Goal: Task Accomplishment & Management: Use online tool/utility

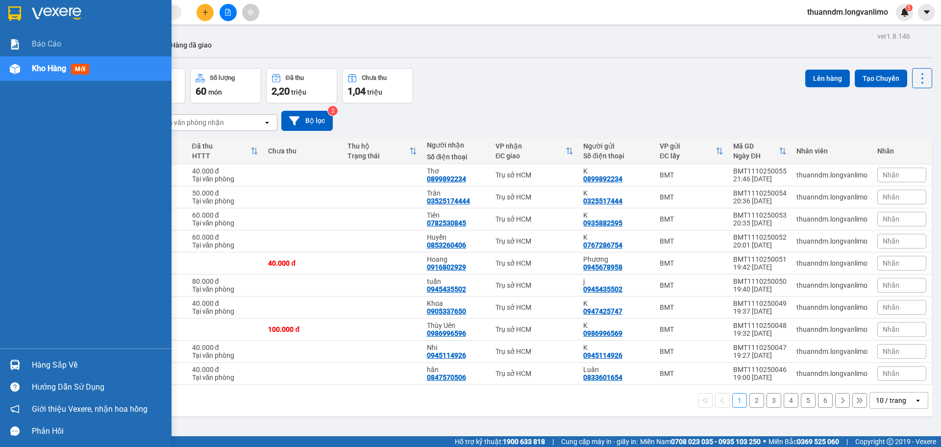
click at [15, 17] on img at bounding box center [14, 13] width 13 height 15
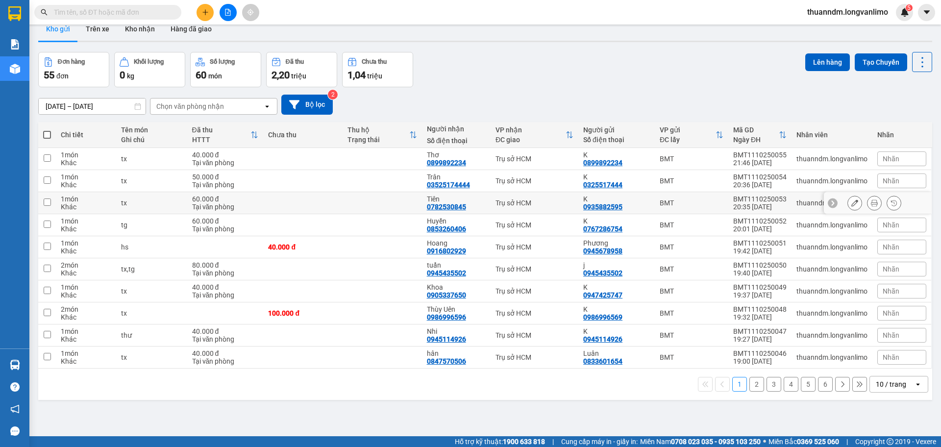
scroll to position [45, 0]
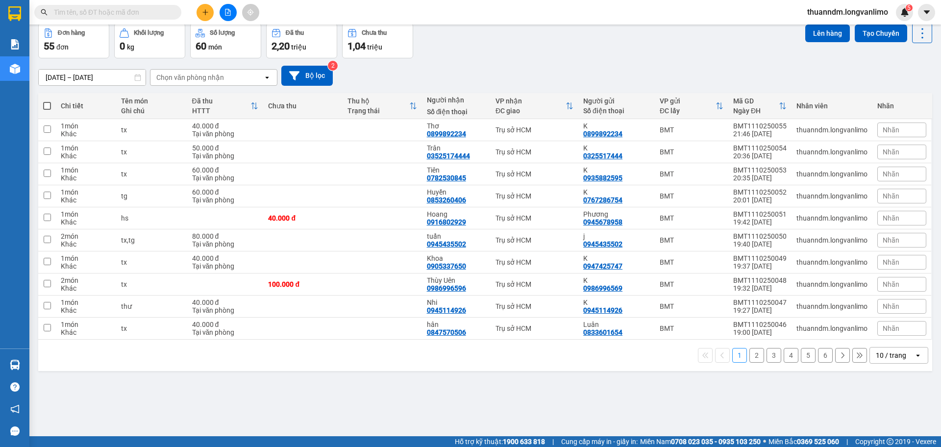
click at [887, 359] on div "10 / trang" at bounding box center [890, 355] width 30 height 10
click at [884, 341] on div "100 / trang" at bounding box center [891, 334] width 59 height 18
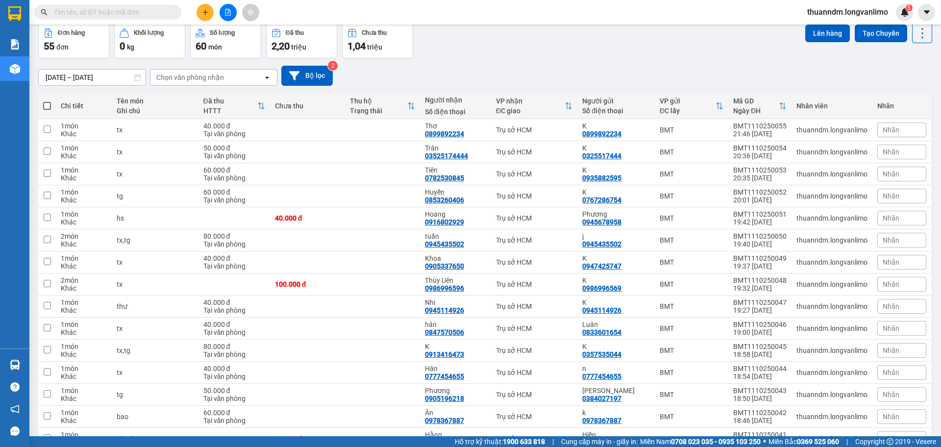
click at [43, 103] on span at bounding box center [47, 106] width 8 height 8
click at [47, 101] on input "checkbox" at bounding box center [47, 101] width 0 height 0
checkbox input "true"
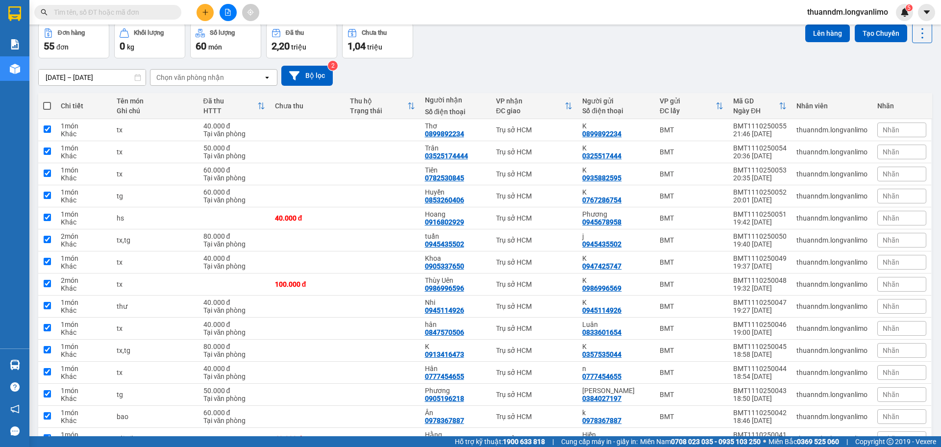
checkbox input "true"
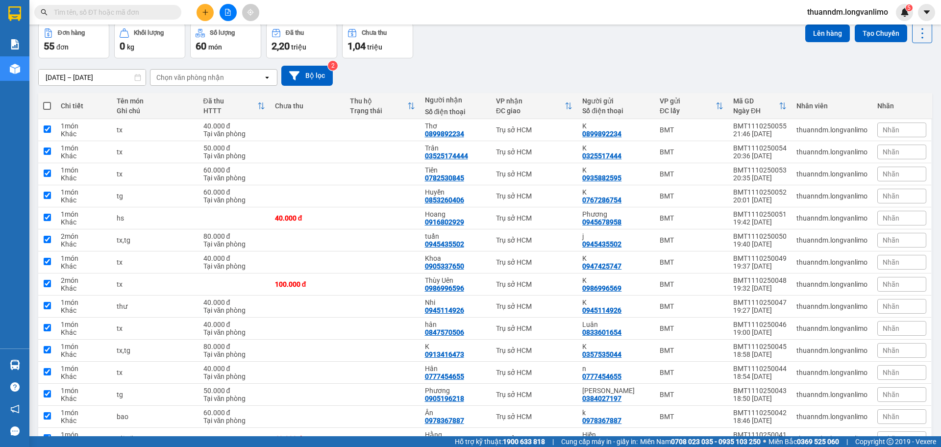
checkbox input "true"
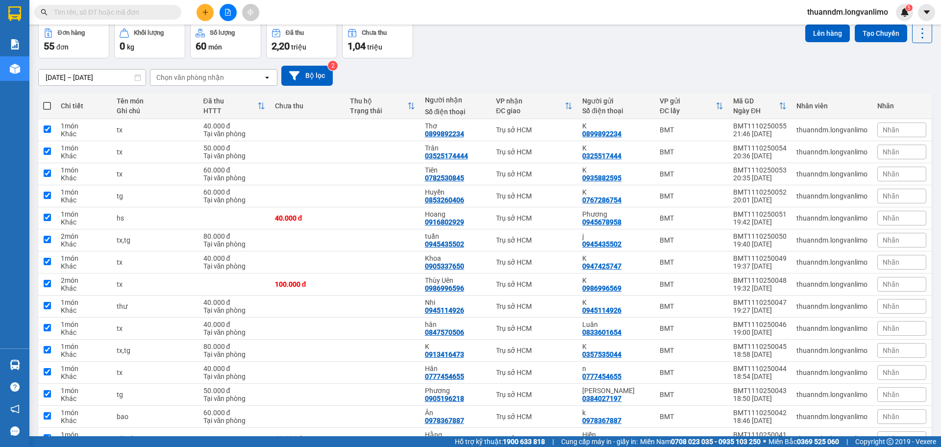
checkbox input "true"
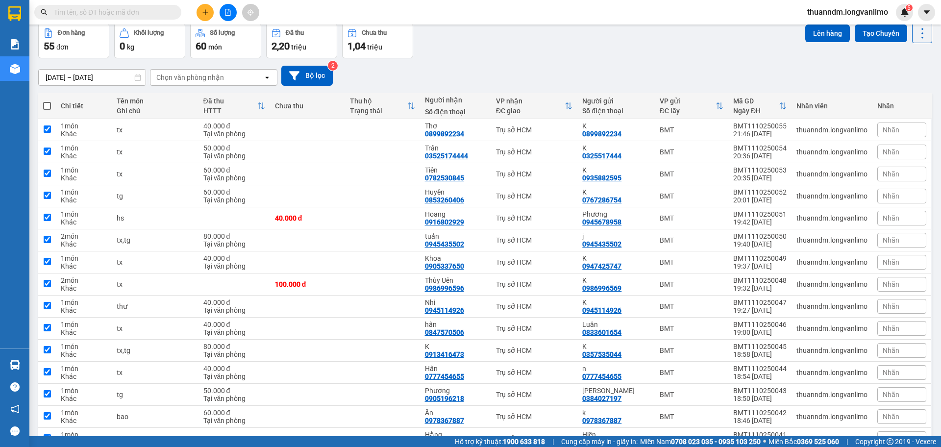
checkbox input "true"
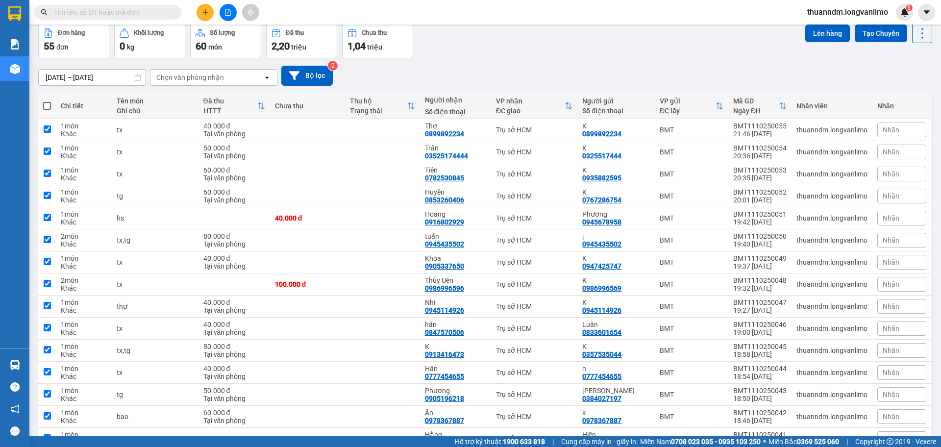
checkbox input "true"
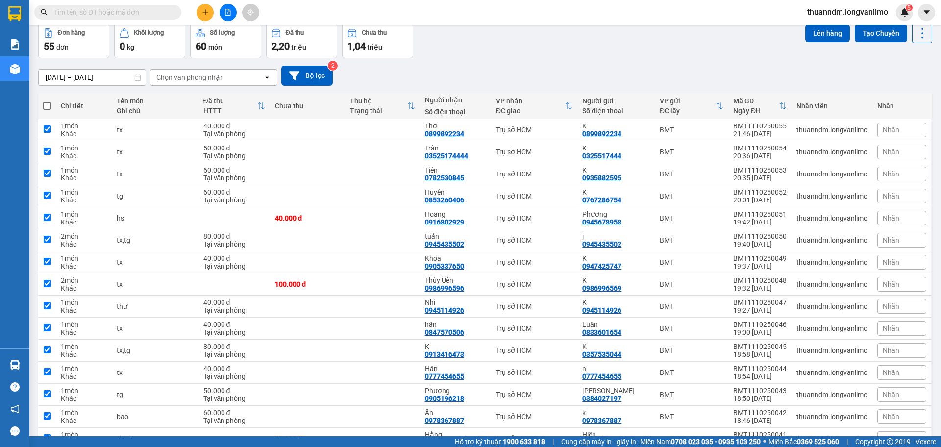
checkbox input "true"
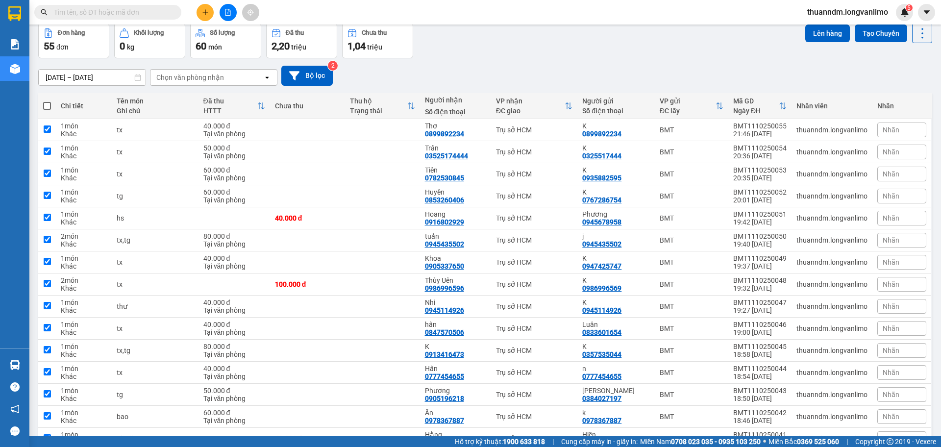
checkbox input "true"
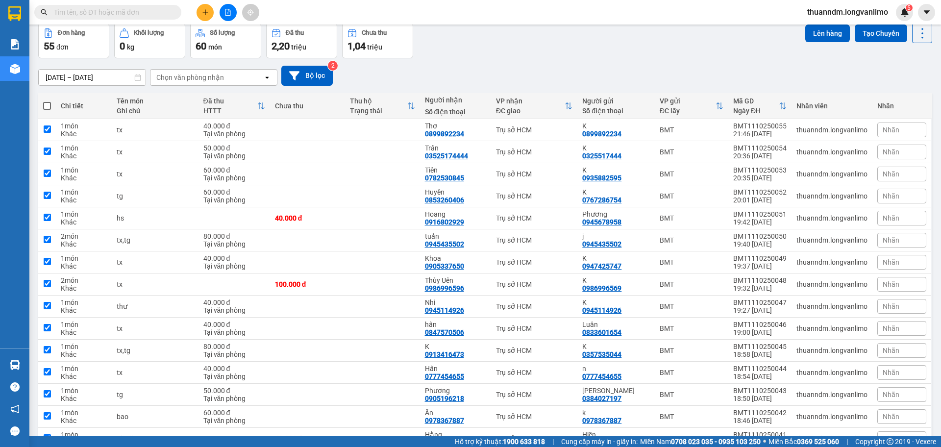
checkbox input "true"
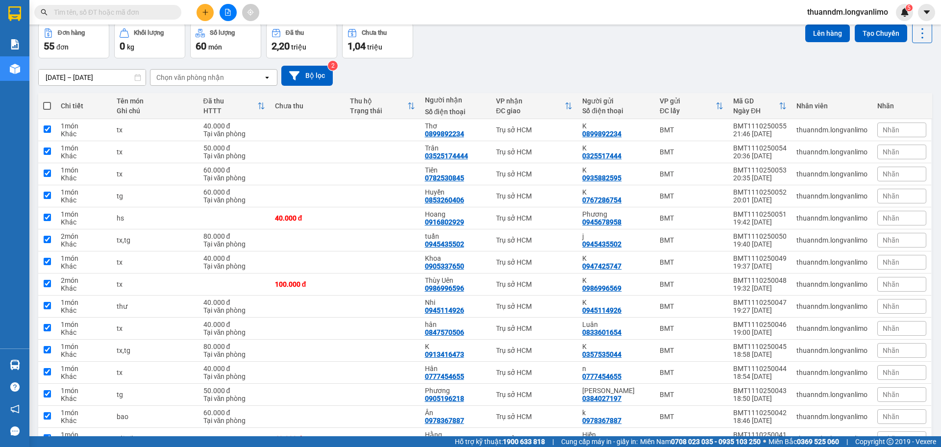
checkbox input "true"
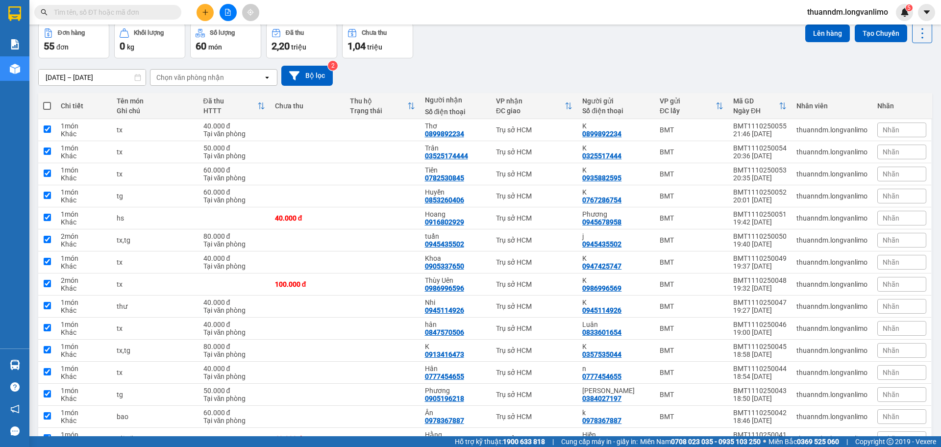
checkbox input "true"
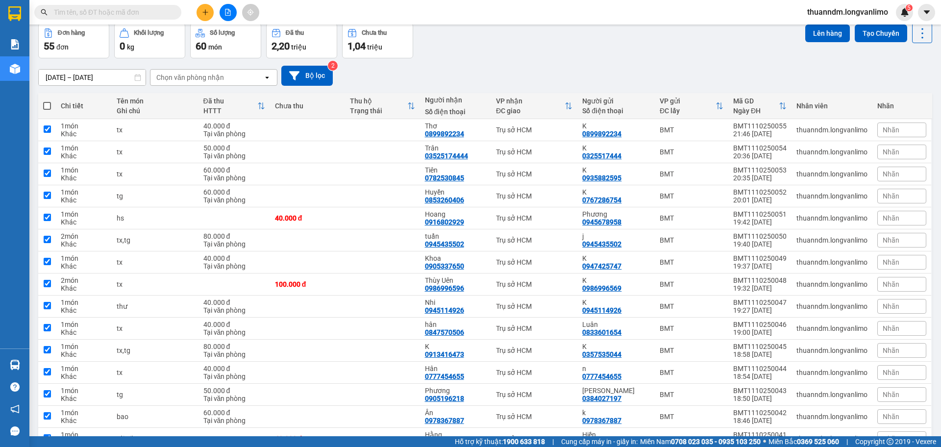
checkbox input "true"
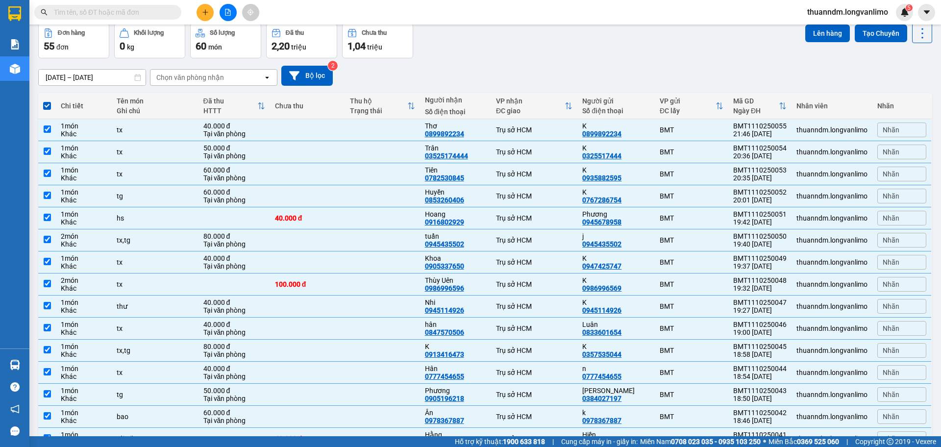
click at [103, 79] on input "[DATE] – [DATE]" at bounding box center [92, 78] width 107 height 16
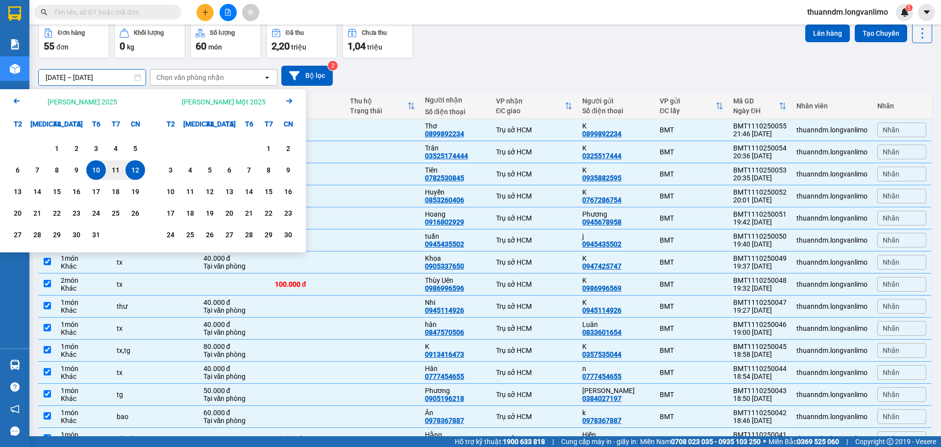
click at [130, 170] on div "12" at bounding box center [135, 170] width 14 height 12
click at [129, 169] on div "12" at bounding box center [135, 170] width 14 height 12
type input "[DATE] – [DATE]"
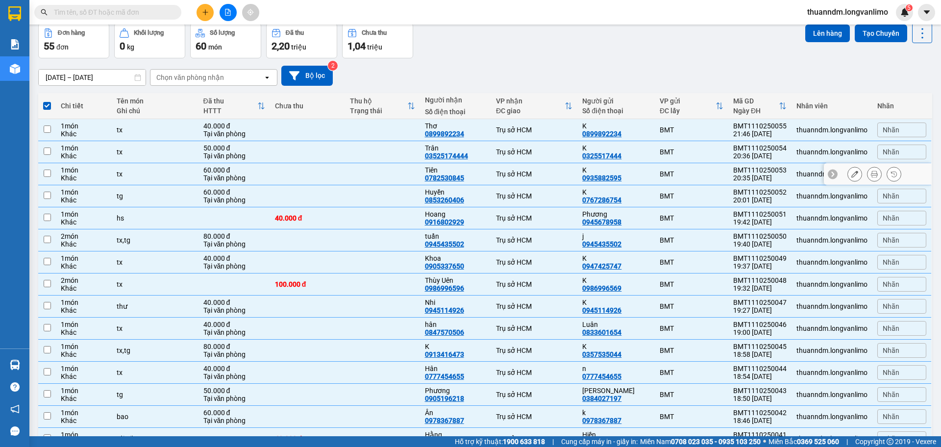
checkbox input "false"
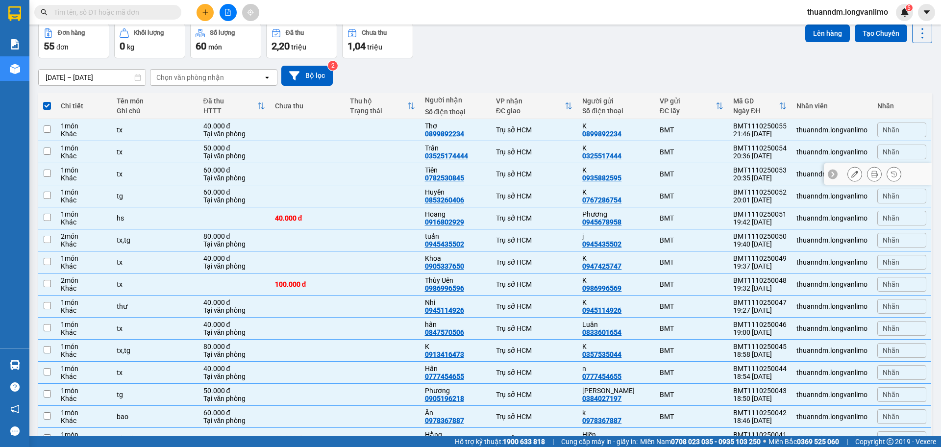
checkbox input "false"
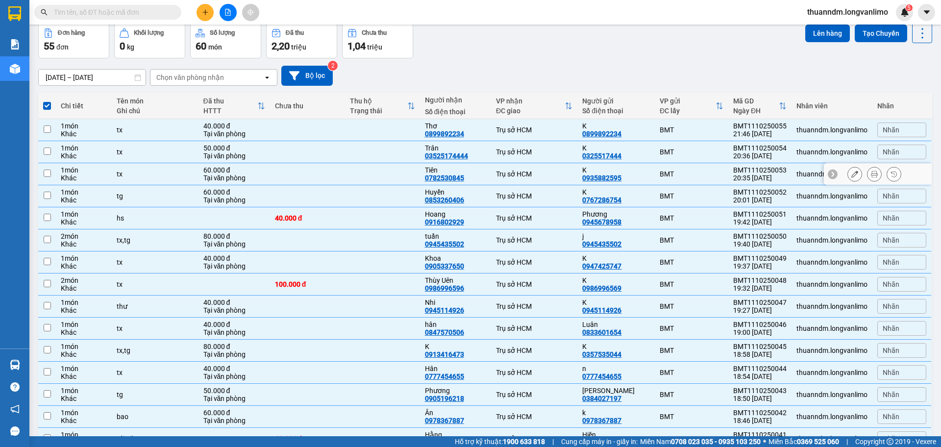
checkbox input "false"
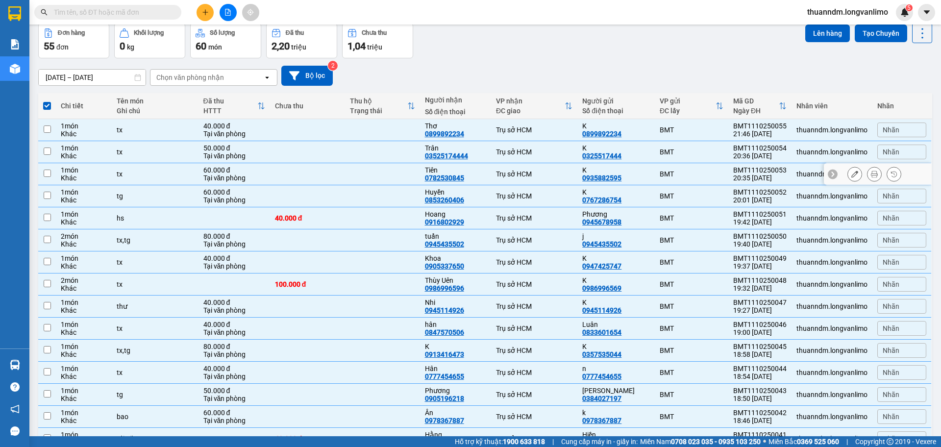
checkbox input "false"
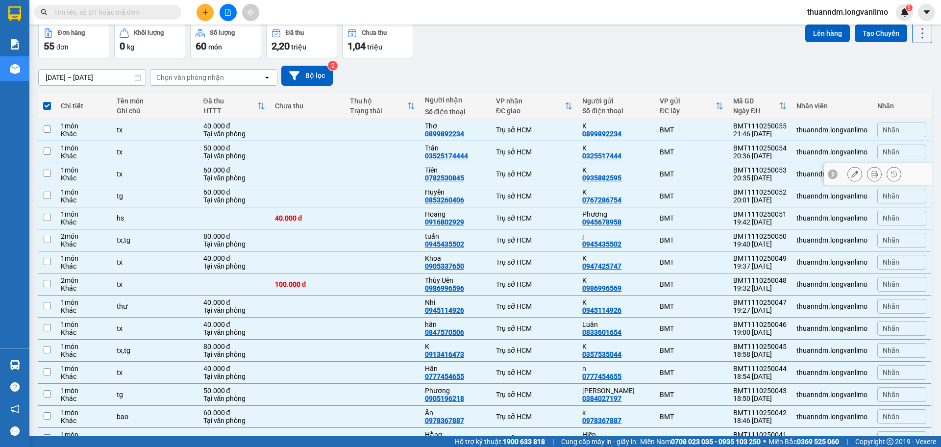
checkbox input "false"
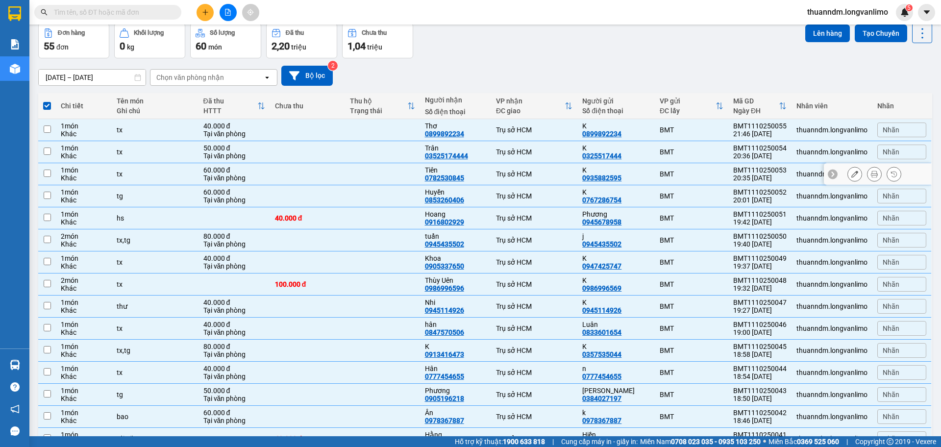
checkbox input "false"
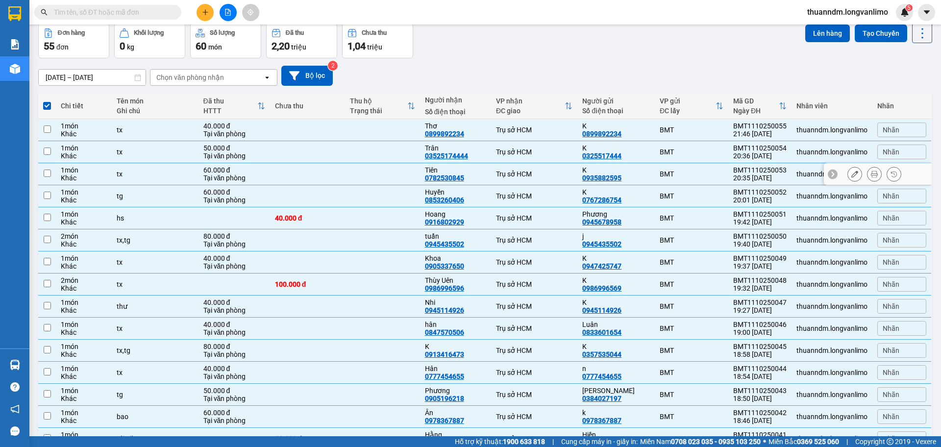
checkbox input "false"
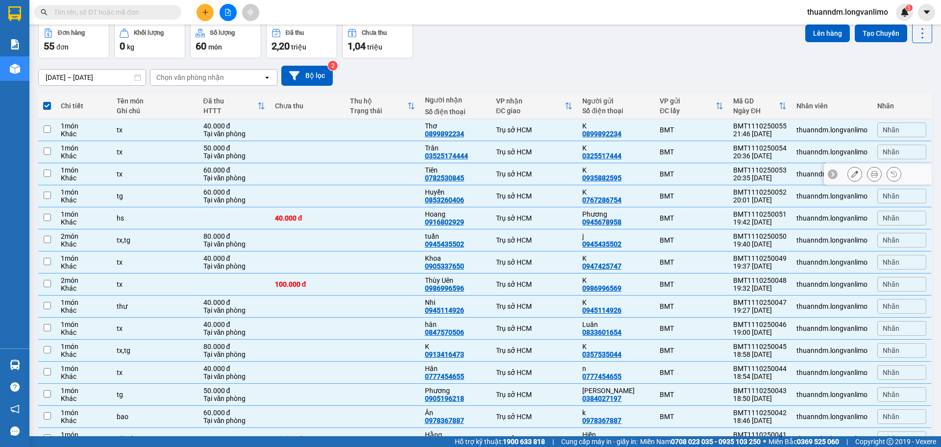
checkbox input "false"
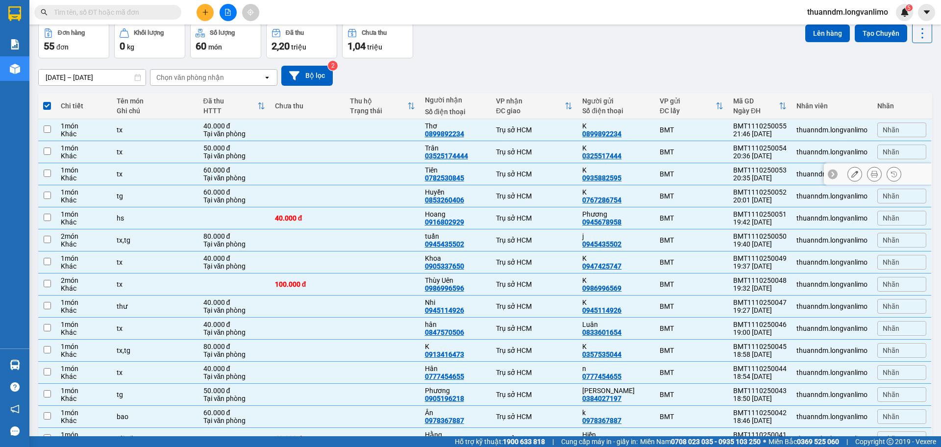
checkbox input "false"
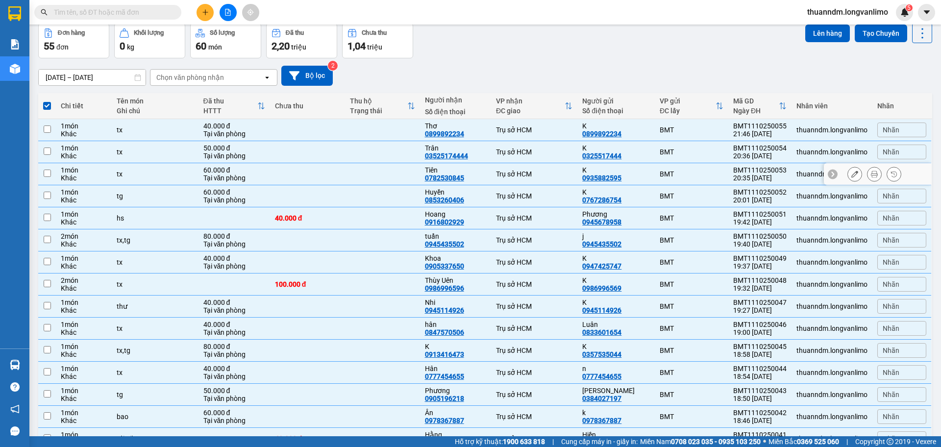
checkbox input "false"
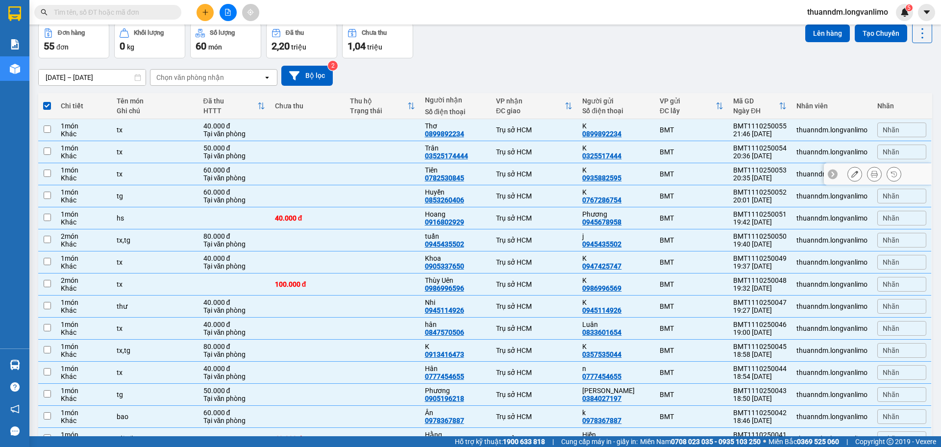
checkbox input "false"
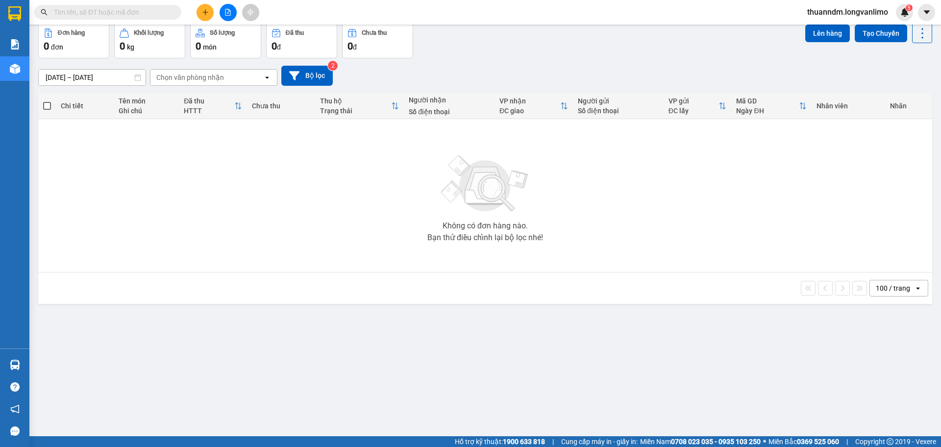
click at [120, 74] on input "[DATE] – [DATE]" at bounding box center [92, 78] width 107 height 16
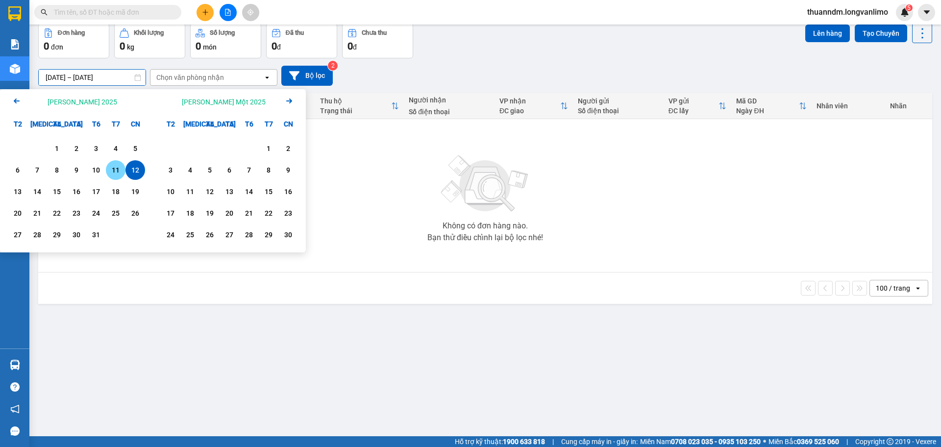
click at [117, 171] on div "11" at bounding box center [116, 170] width 14 height 12
type input "[DATE] – [DATE]"
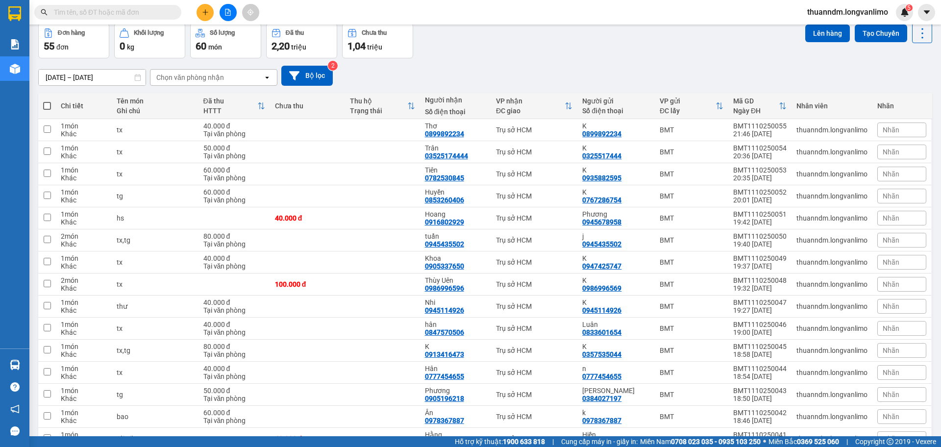
click at [47, 106] on span at bounding box center [47, 106] width 8 height 8
click at [47, 101] on input "checkbox" at bounding box center [47, 101] width 0 height 0
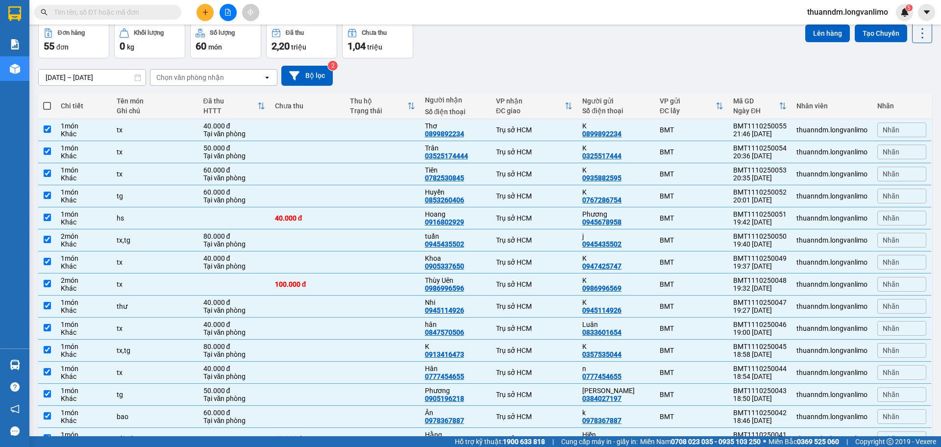
checkbox input "true"
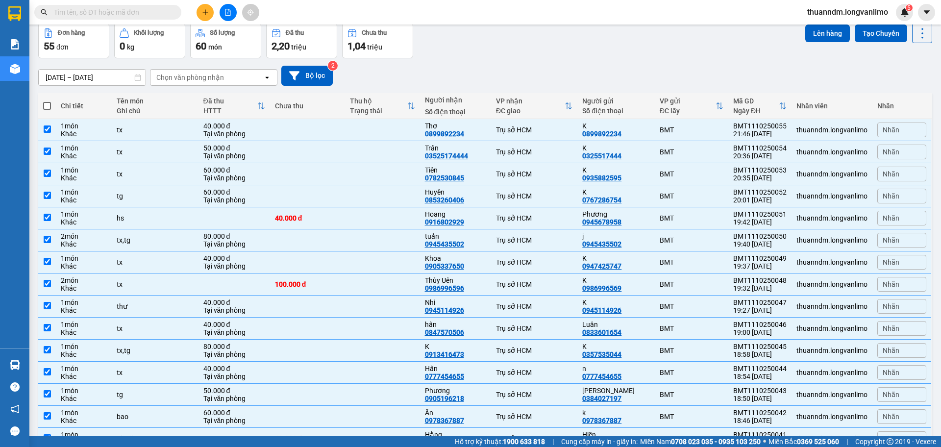
checkbox input "true"
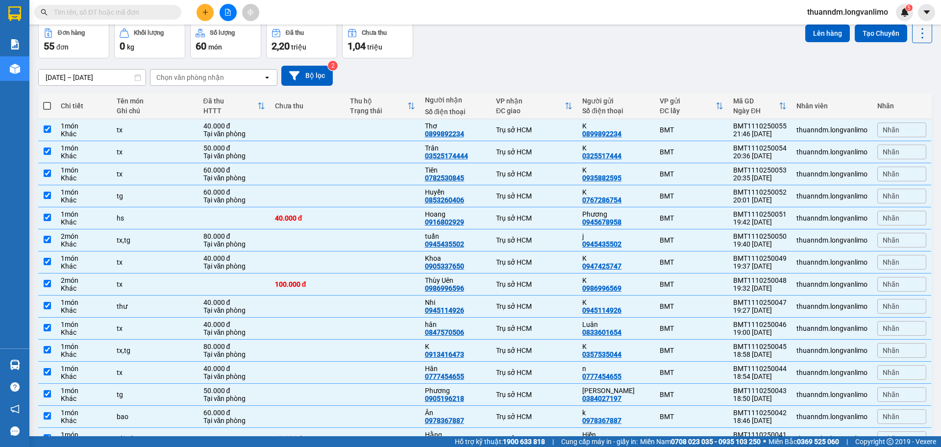
checkbox input "true"
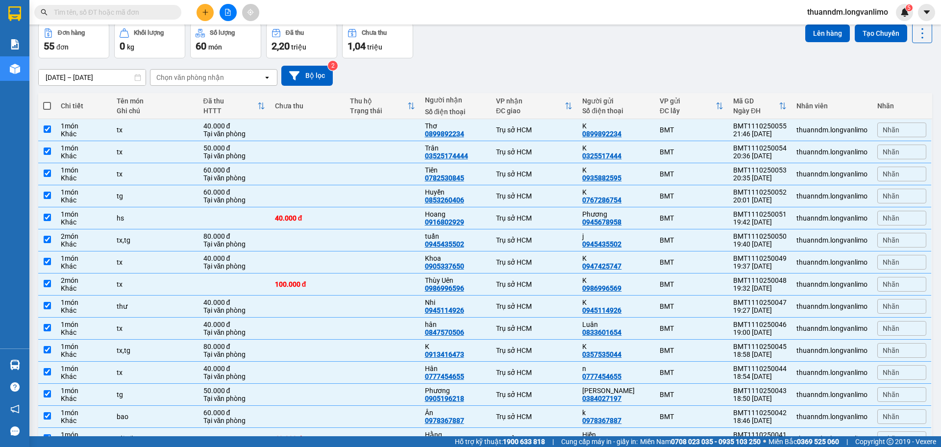
checkbox input "true"
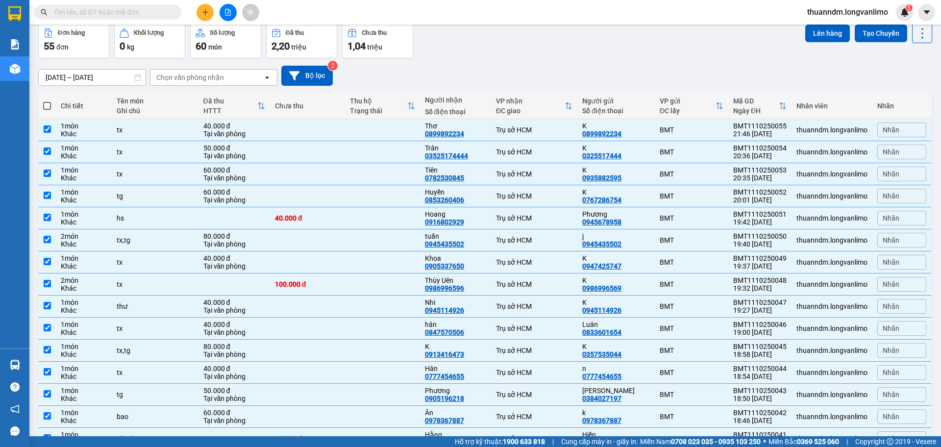
checkbox input "true"
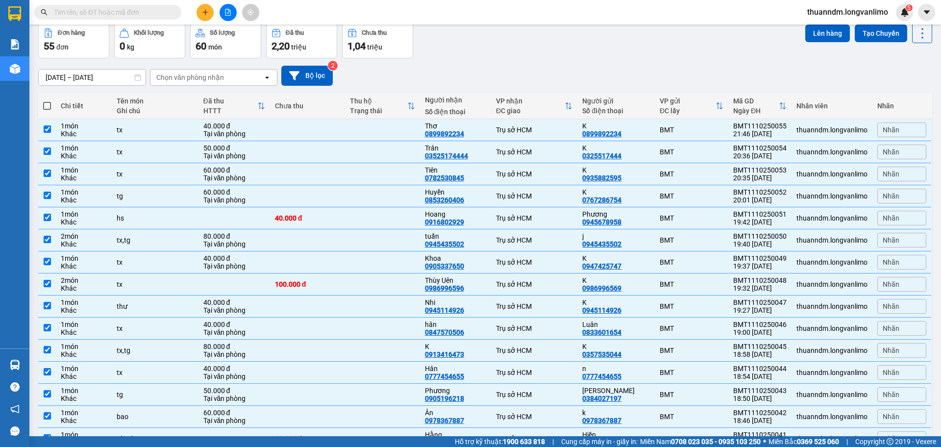
checkbox input "true"
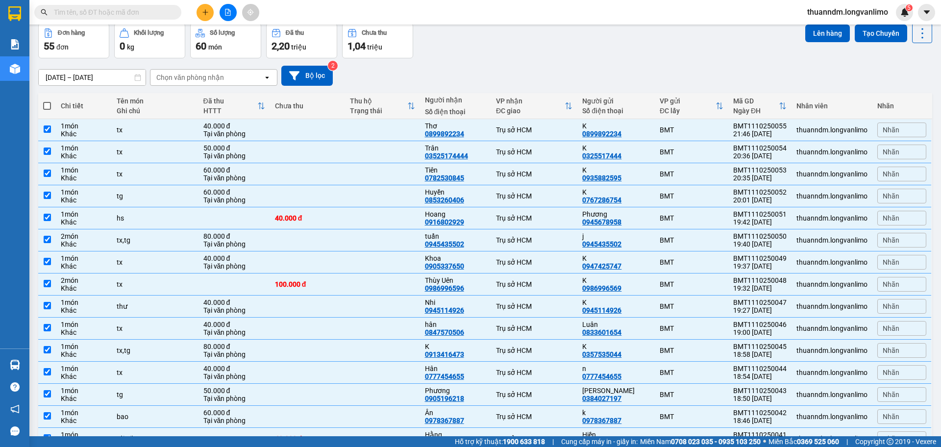
checkbox input "true"
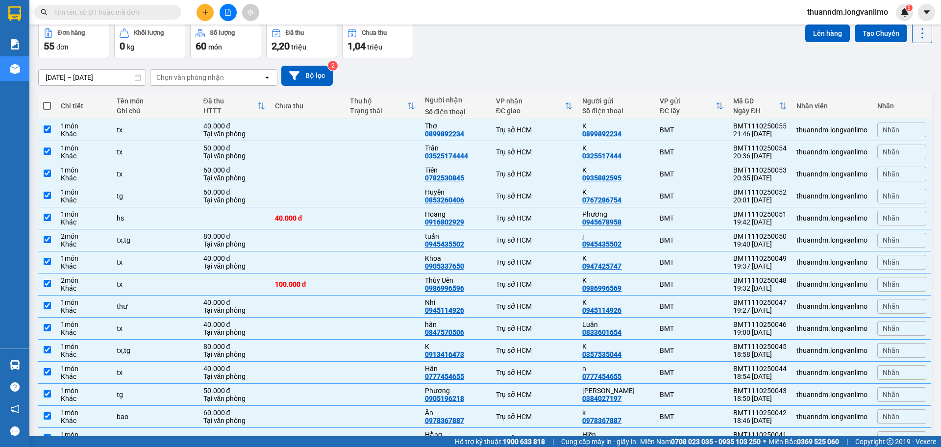
checkbox input "true"
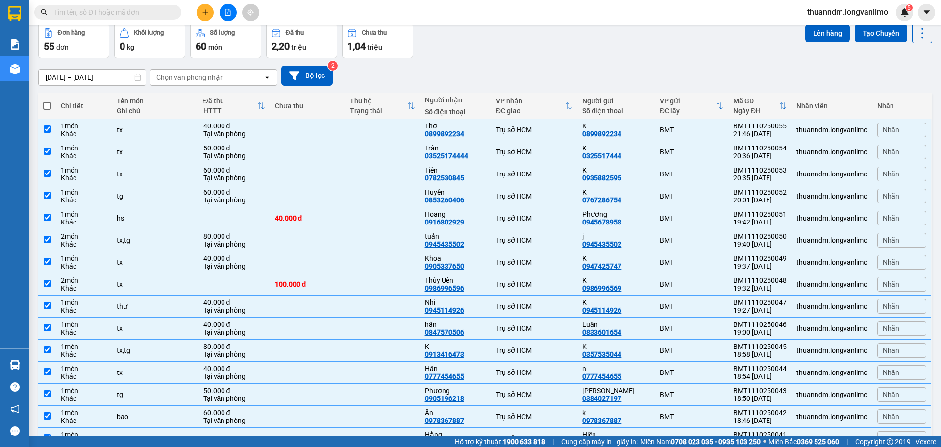
checkbox input "true"
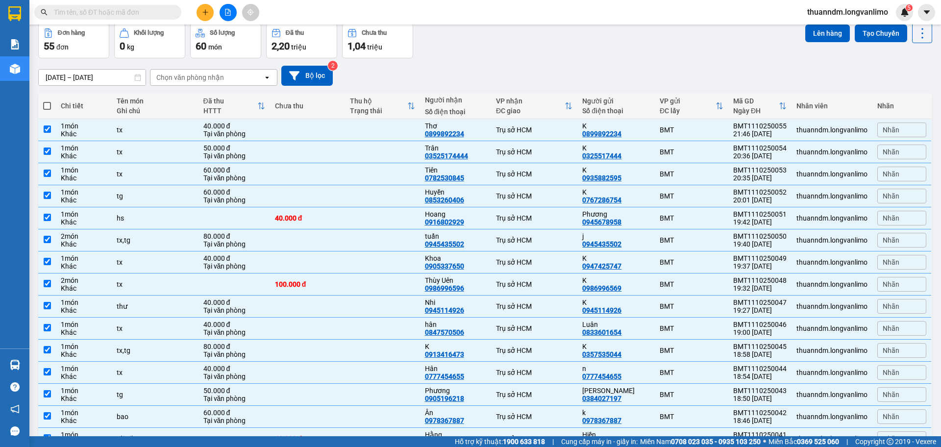
checkbox input "true"
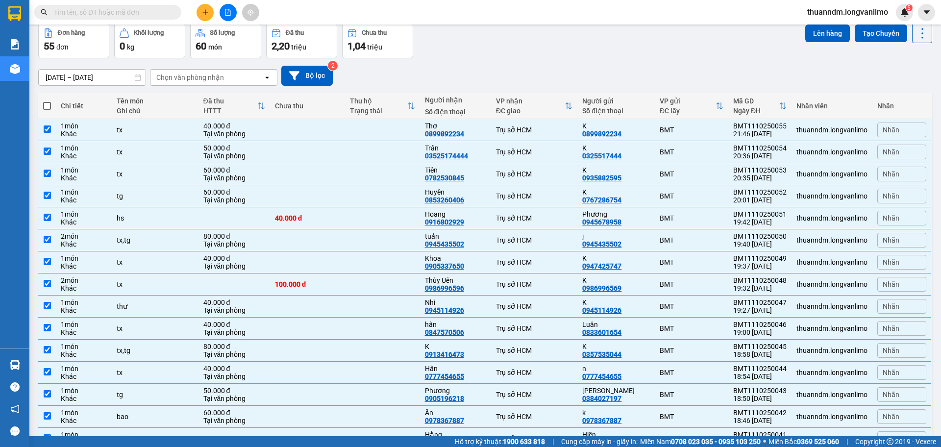
checkbox input "true"
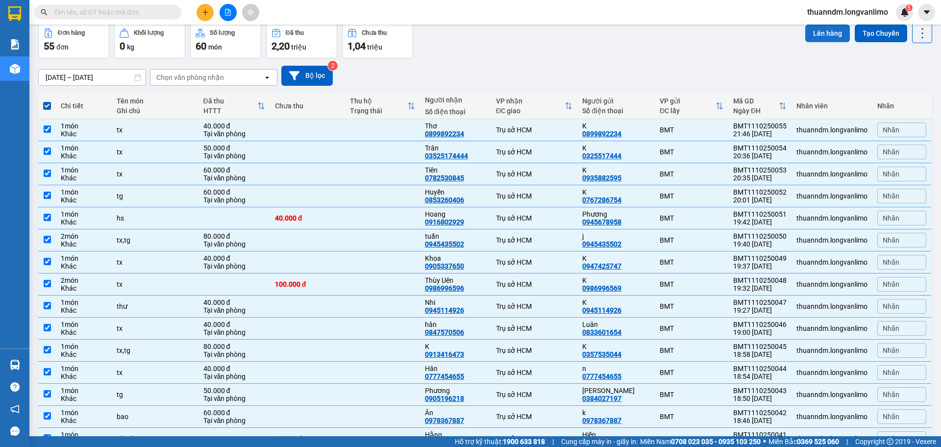
click at [819, 35] on button "Lên hàng" at bounding box center [827, 33] width 45 height 18
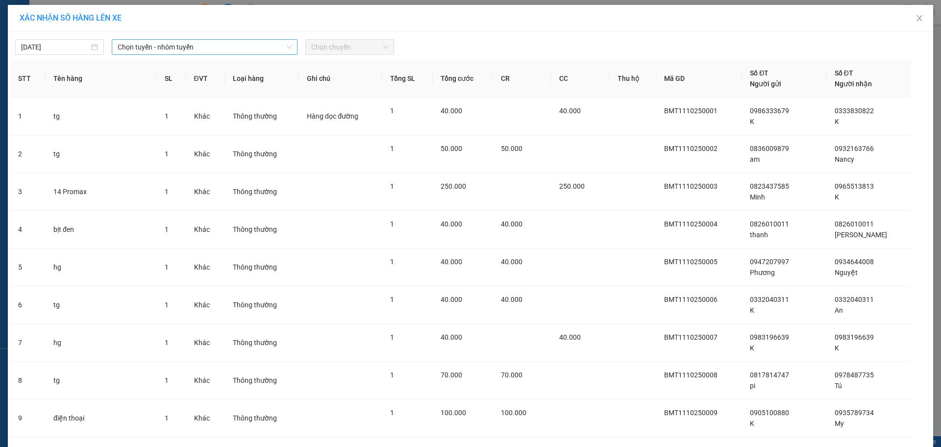
click at [214, 49] on span "Chọn tuyến - nhóm tuyến" at bounding box center [205, 47] width 174 height 15
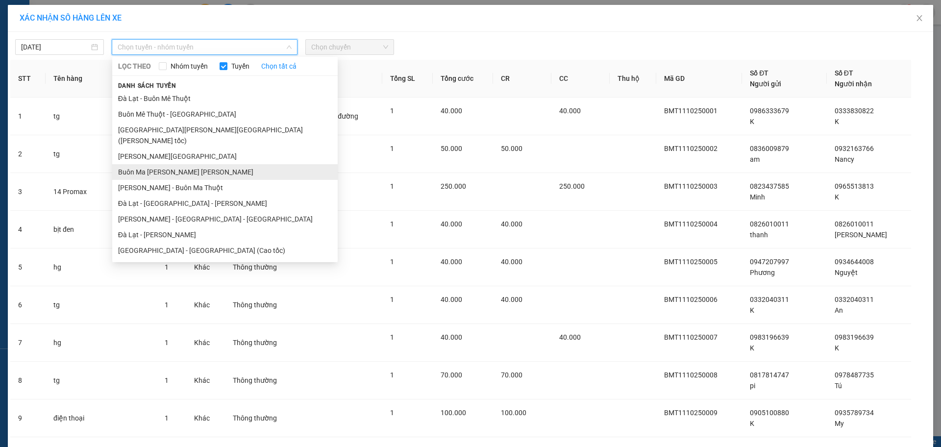
click at [176, 164] on li "Buôn Ma [PERSON_NAME] [PERSON_NAME]" at bounding box center [224, 172] width 225 height 16
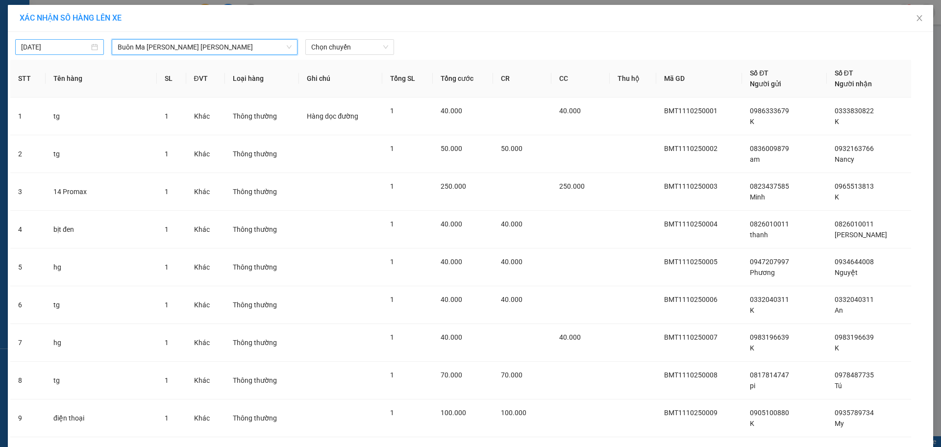
click at [68, 47] on input "[DATE]" at bounding box center [55, 47] width 68 height 11
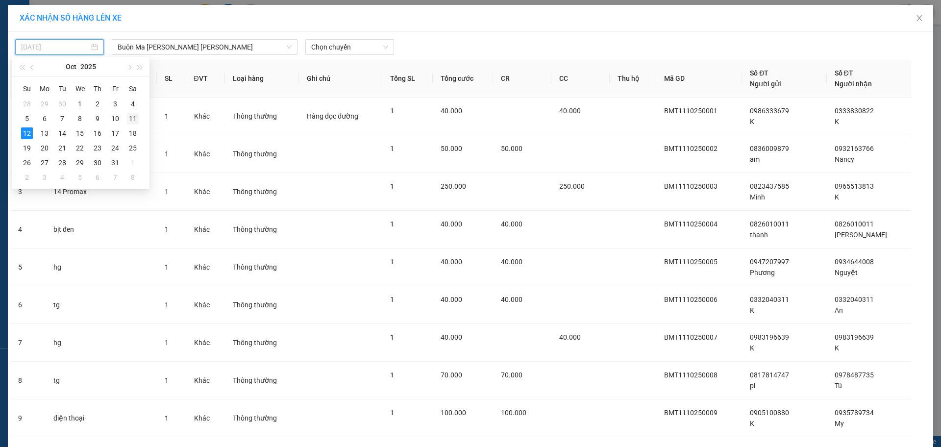
click at [131, 115] on div "11" at bounding box center [133, 119] width 12 height 12
type input "[DATE]"
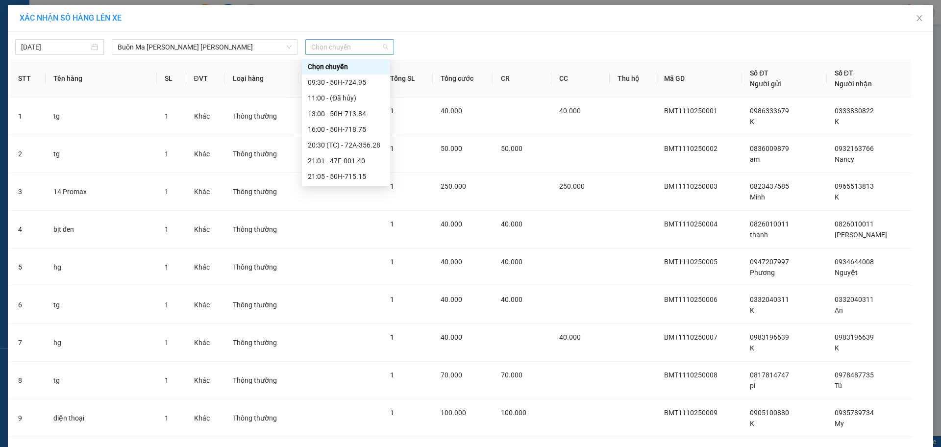
click at [346, 48] on span "Chọn chuyến" at bounding box center [349, 47] width 77 height 15
click at [356, 165] on div "23:00 - 72A-357.25" at bounding box center [346, 160] width 76 height 11
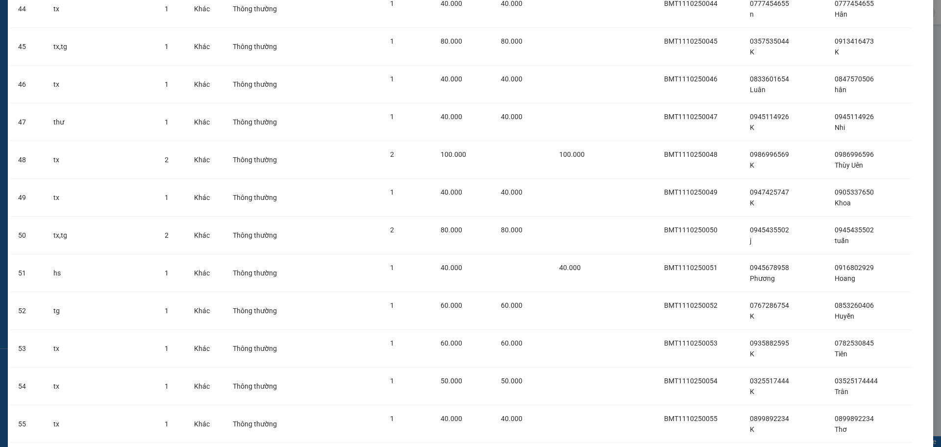
scroll to position [1803, 0]
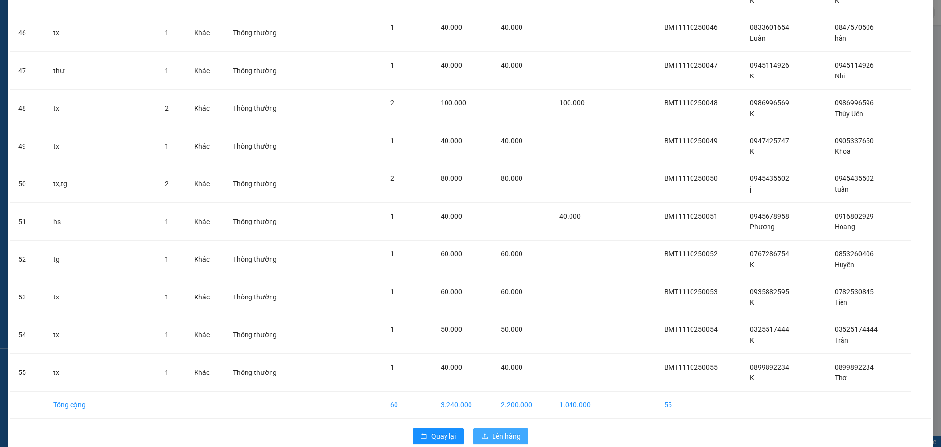
click at [481, 433] on icon "upload" at bounding box center [484, 436] width 7 height 7
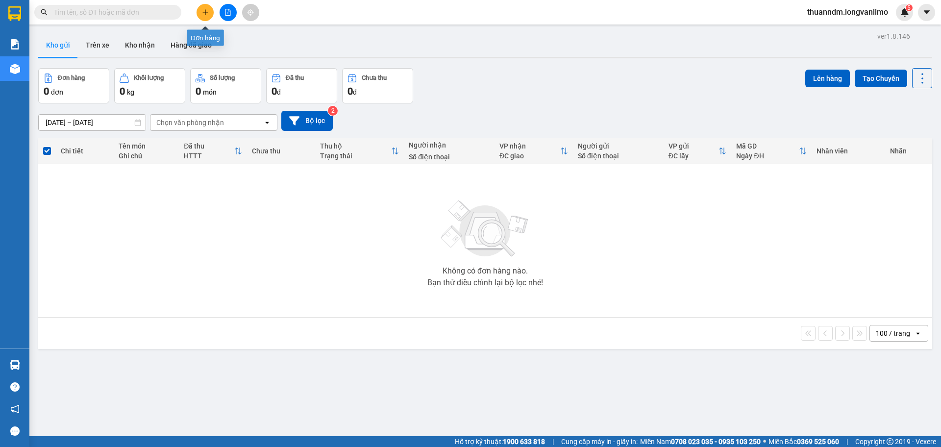
click at [228, 15] on icon "file-add" at bounding box center [227, 12] width 7 height 7
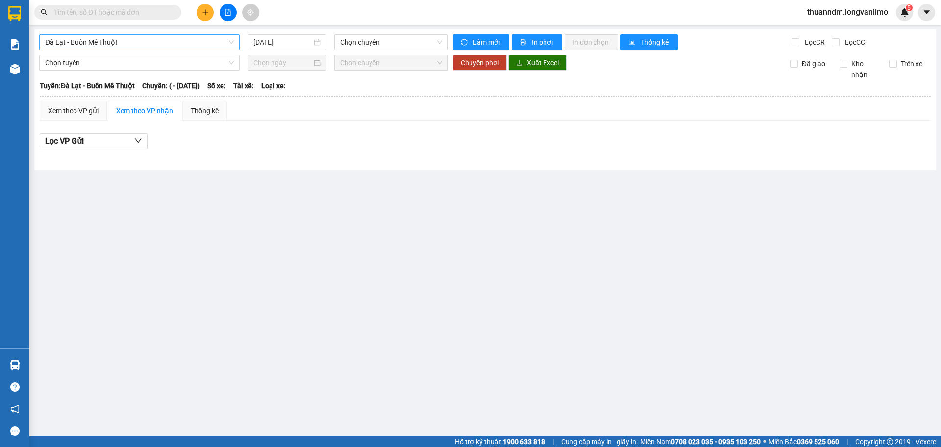
click at [190, 41] on span "Đà Lạt - Buôn Mê Thuột" at bounding box center [139, 42] width 189 height 15
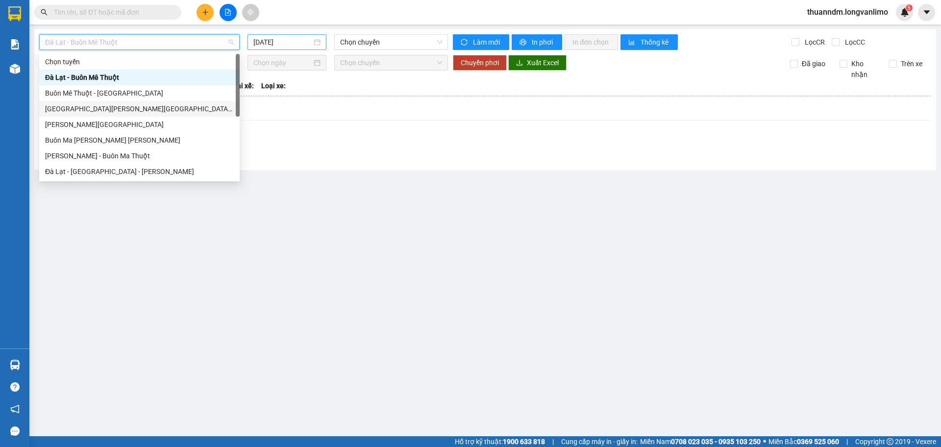
click at [294, 36] on div "[DATE]" at bounding box center [286, 42] width 79 height 16
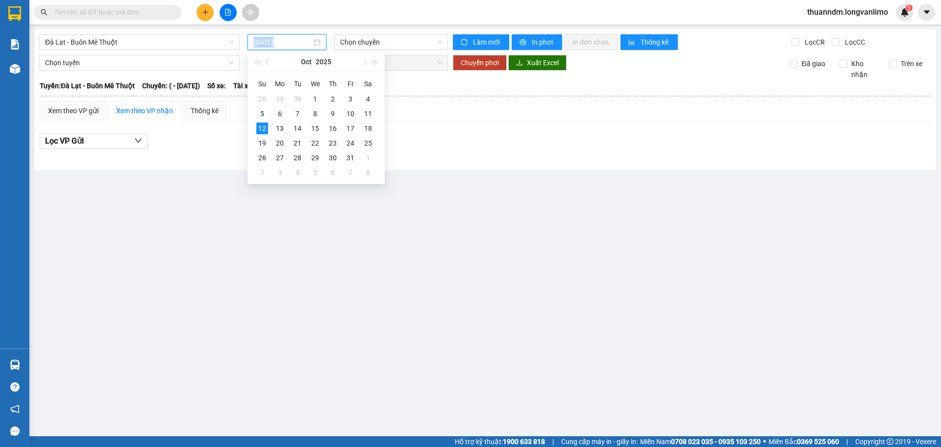
click at [294, 36] on div "[DATE]" at bounding box center [286, 42] width 79 height 16
click at [294, 41] on input "[DATE]" at bounding box center [282, 42] width 58 height 11
click at [368, 116] on div "11" at bounding box center [368, 114] width 12 height 12
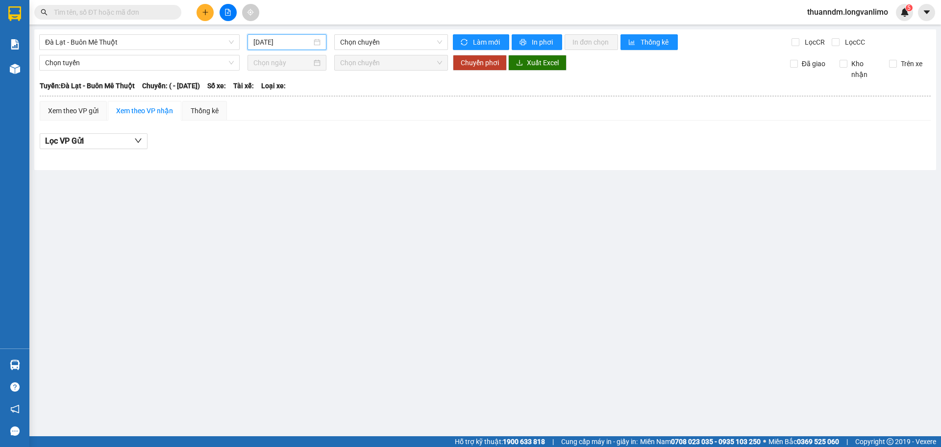
type input "[DATE]"
click at [143, 44] on span "Đà Lạt - Buôn Mê Thuột" at bounding box center [139, 42] width 189 height 15
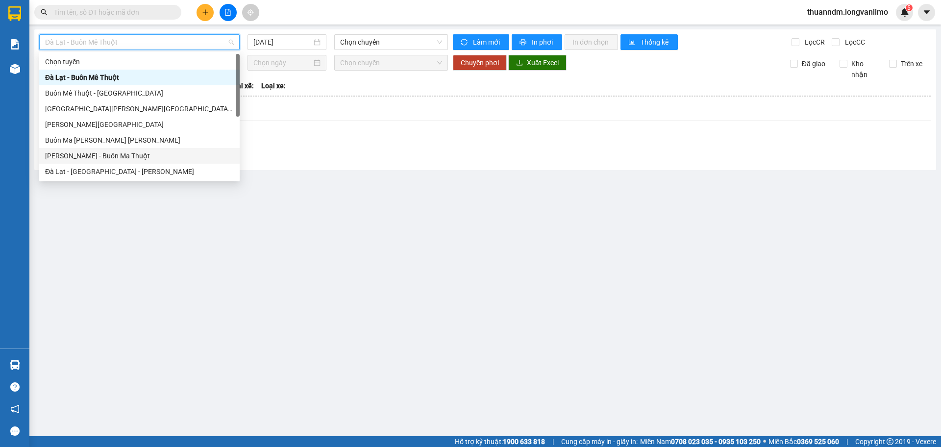
click at [128, 157] on div "[PERSON_NAME] - Buôn Ma Thuột" at bounding box center [139, 155] width 189 height 11
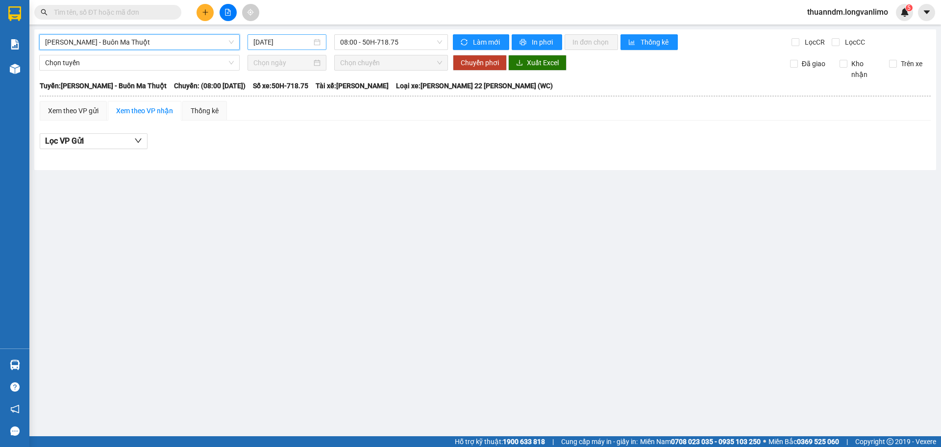
click at [266, 43] on input "[DATE]" at bounding box center [282, 42] width 58 height 11
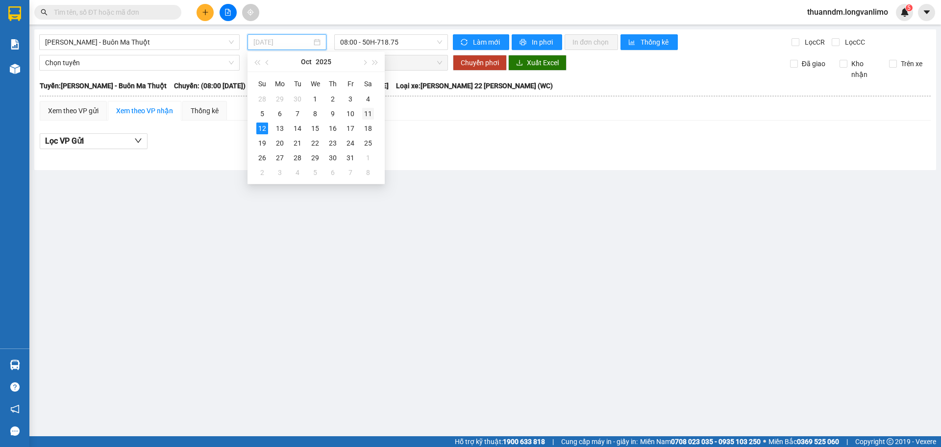
click at [363, 114] on div "11" at bounding box center [368, 114] width 12 height 12
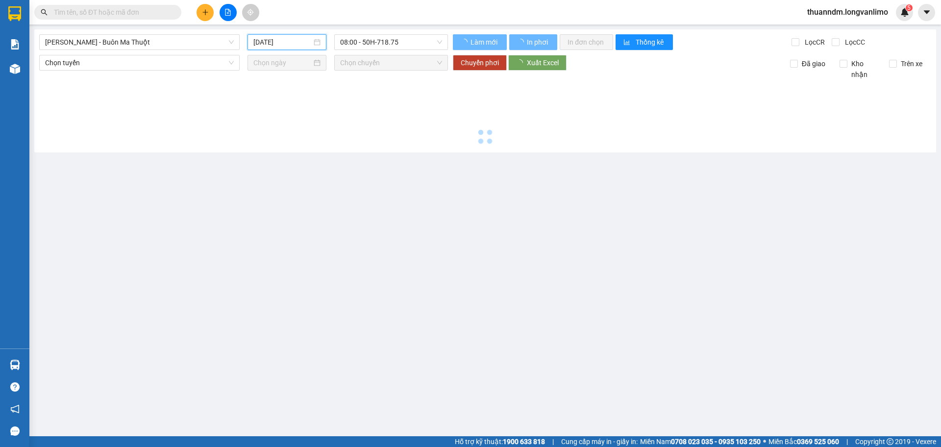
type input "[DATE]"
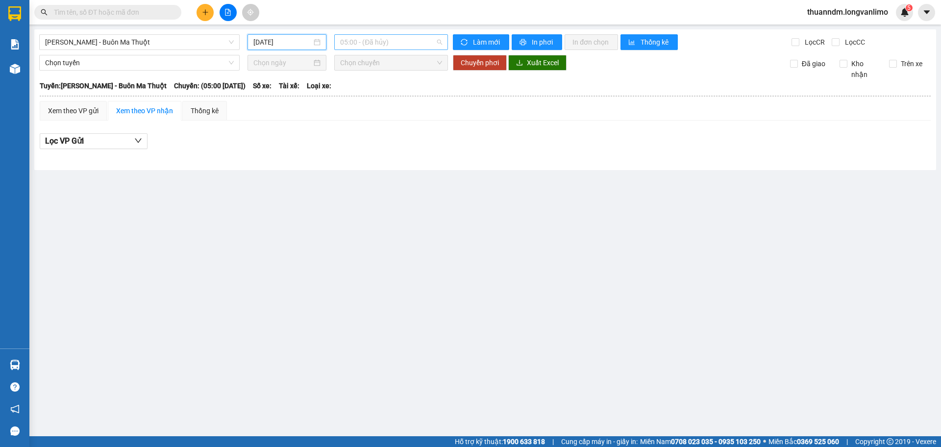
click at [378, 39] on span "05:00 - (Đã hủy)" at bounding box center [391, 42] width 102 height 15
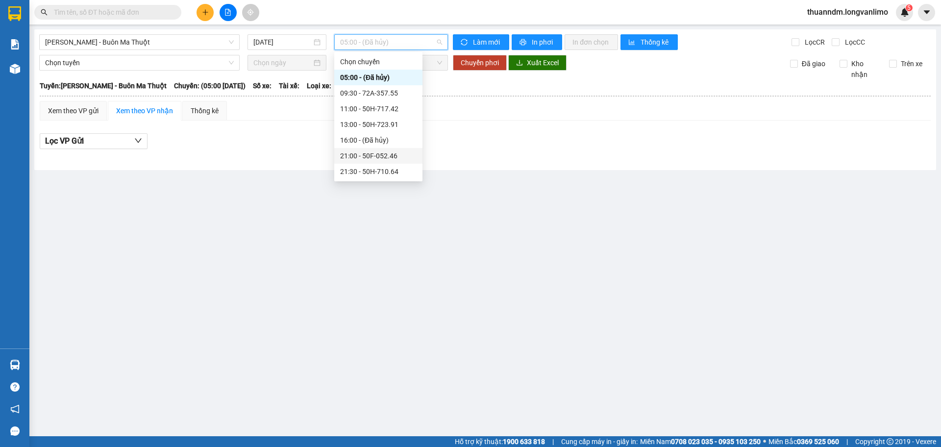
click at [381, 155] on div "21:00 - 50F-052.46" at bounding box center [378, 155] width 76 height 11
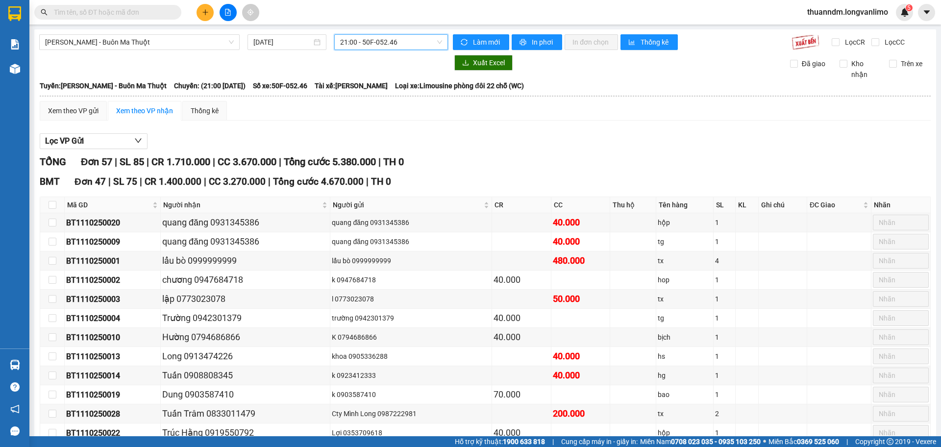
click at [386, 45] on span "21:00 - 50F-052.46" at bounding box center [391, 42] width 102 height 15
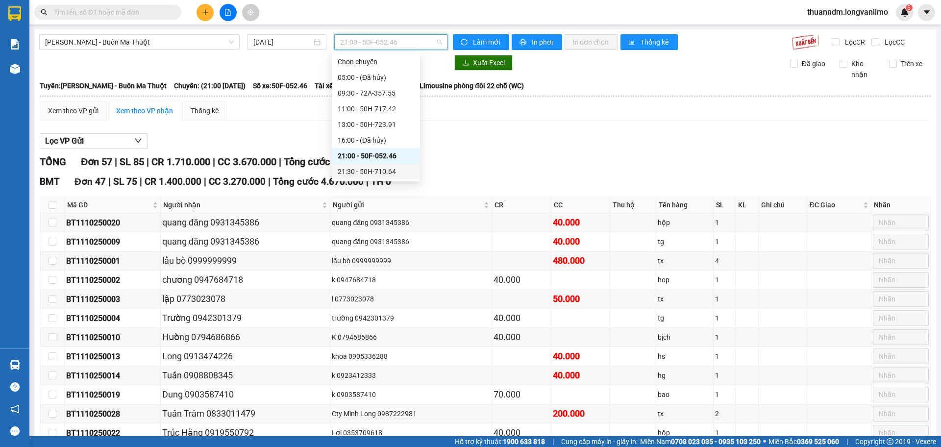
click at [382, 165] on div "21:30 - 50H-710.64" at bounding box center [376, 172] width 88 height 16
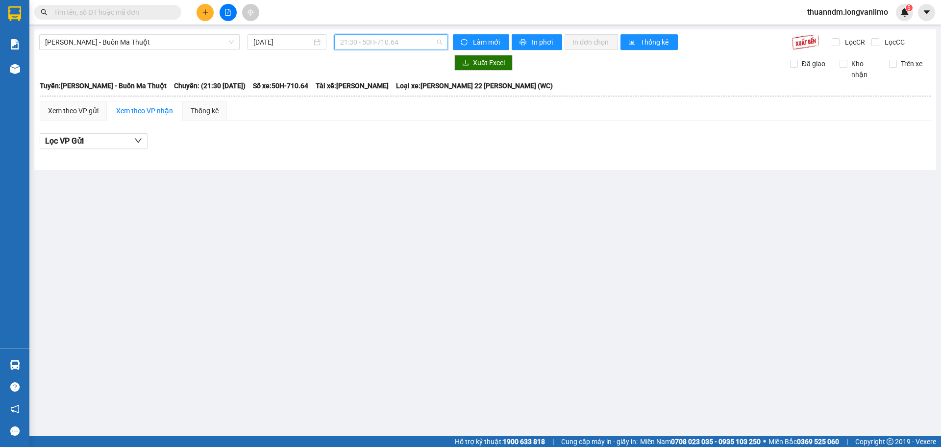
click at [390, 42] on span "21:30 - 50H-710.64" at bounding box center [391, 42] width 102 height 15
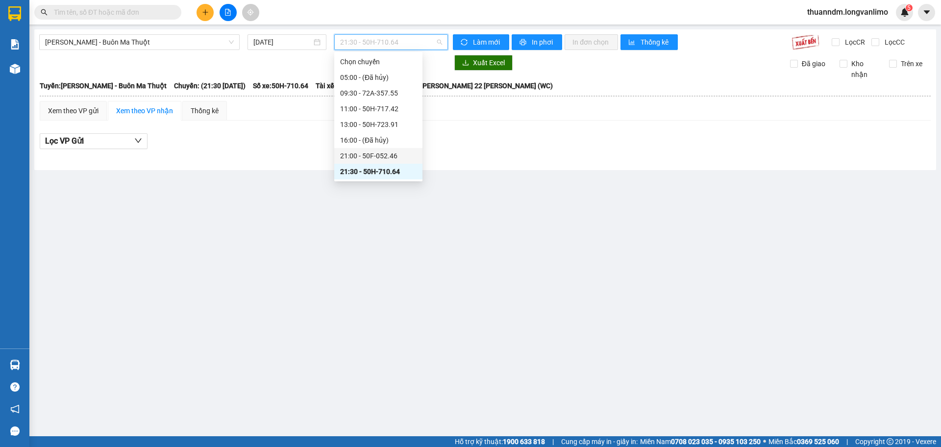
click at [390, 152] on div "21:00 - 50F-052.46" at bounding box center [378, 155] width 76 height 11
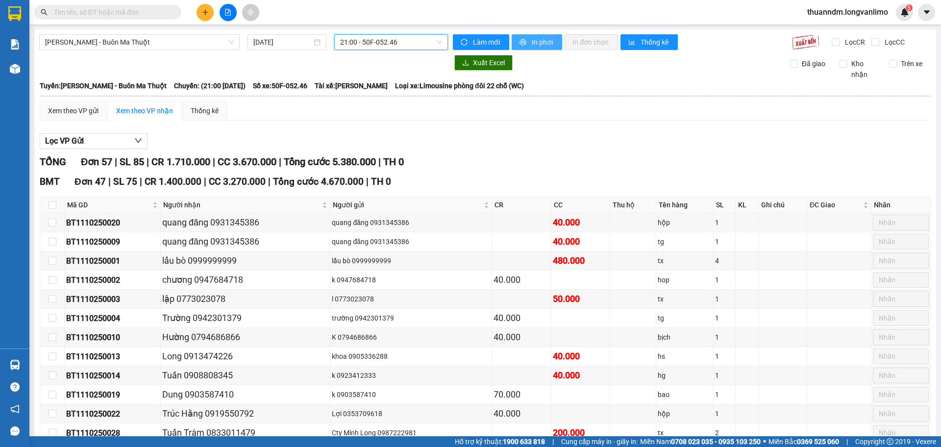
click at [544, 44] on span "In phơi" at bounding box center [542, 42] width 23 height 11
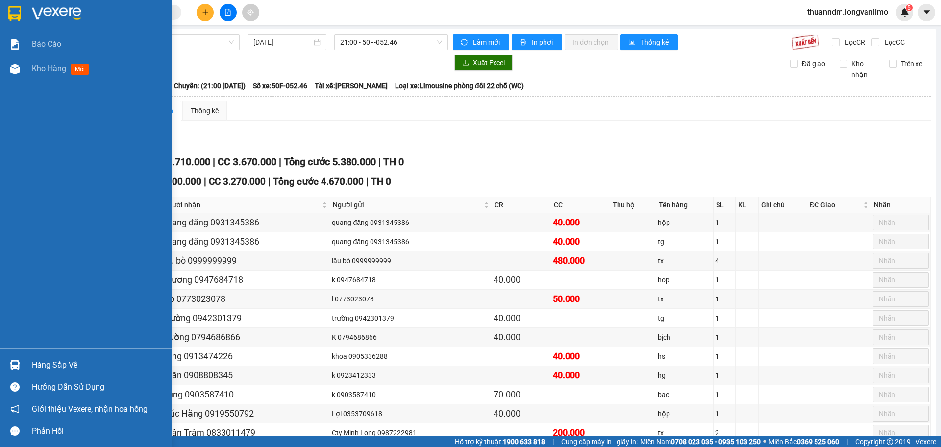
click at [12, 18] on img at bounding box center [14, 13] width 13 height 15
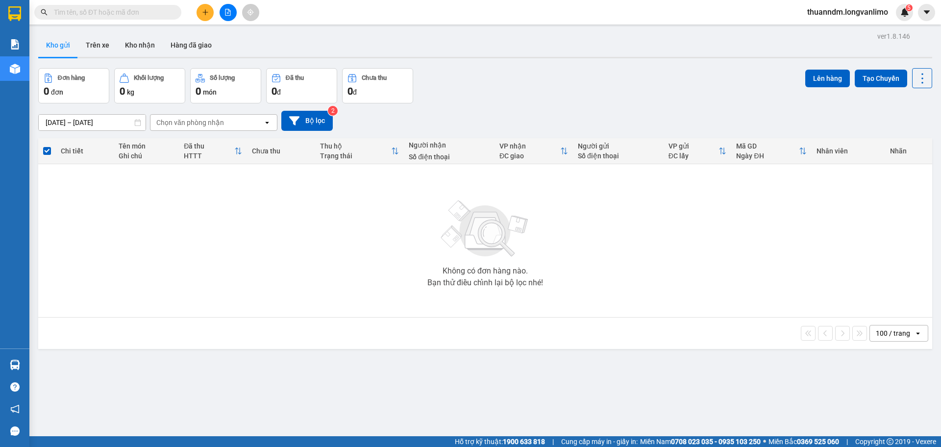
click at [95, 13] on input "text" at bounding box center [112, 12] width 116 height 11
click at [223, 9] on button at bounding box center [227, 12] width 17 height 17
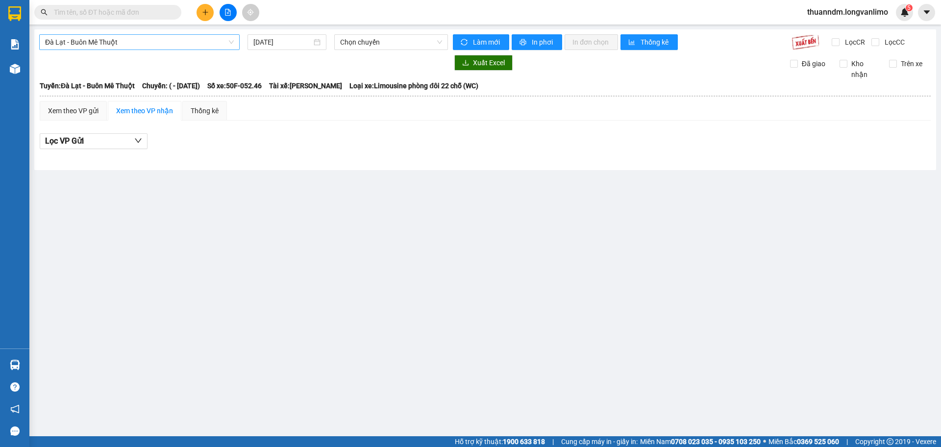
click at [184, 45] on span "Đà Lạt - Buôn Mê Thuột" at bounding box center [139, 42] width 189 height 15
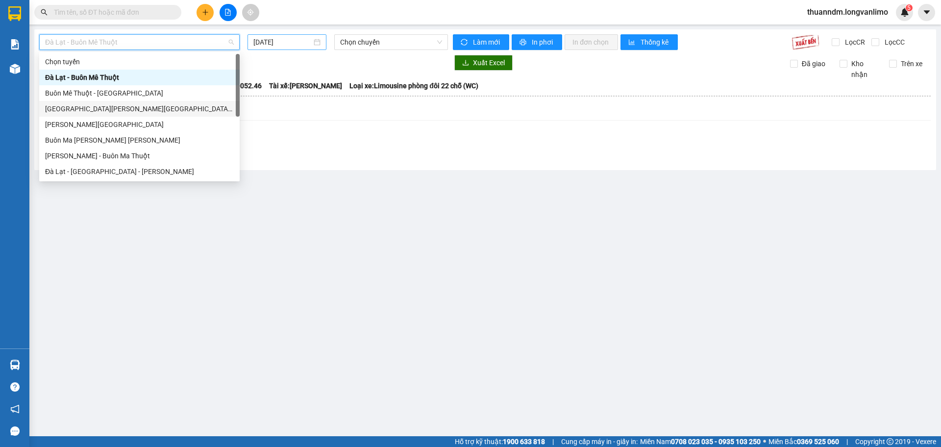
click at [288, 44] on input "[DATE]" at bounding box center [282, 42] width 58 height 11
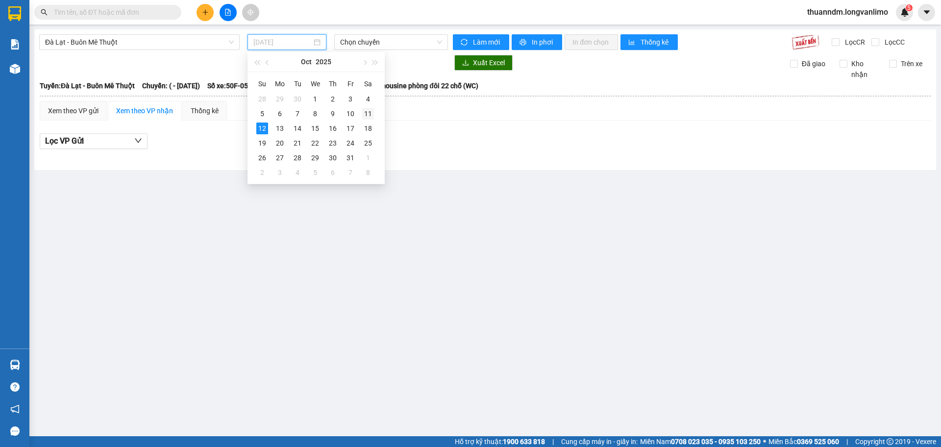
click at [366, 112] on div "11" at bounding box center [368, 114] width 12 height 12
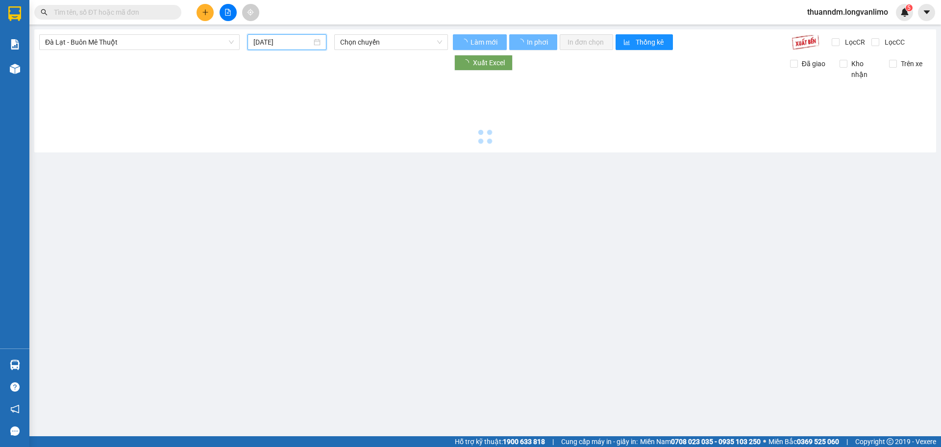
type input "[DATE]"
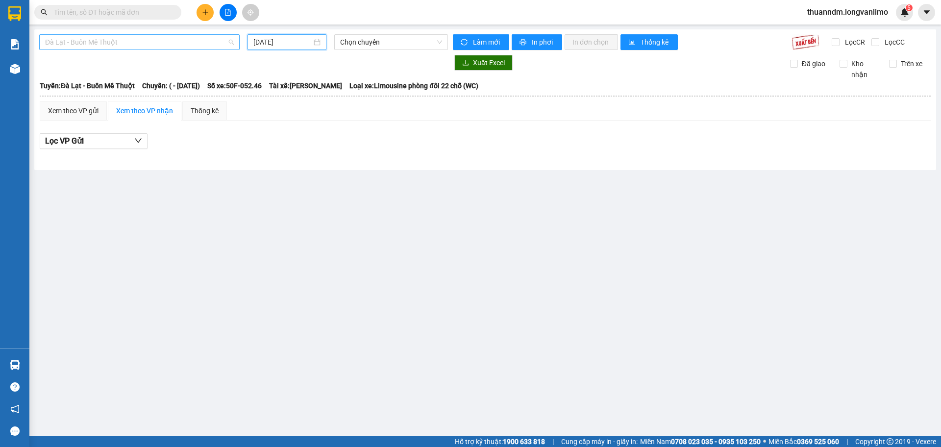
click at [170, 44] on span "Đà Lạt - Buôn Mê Thuột" at bounding box center [139, 42] width 189 height 15
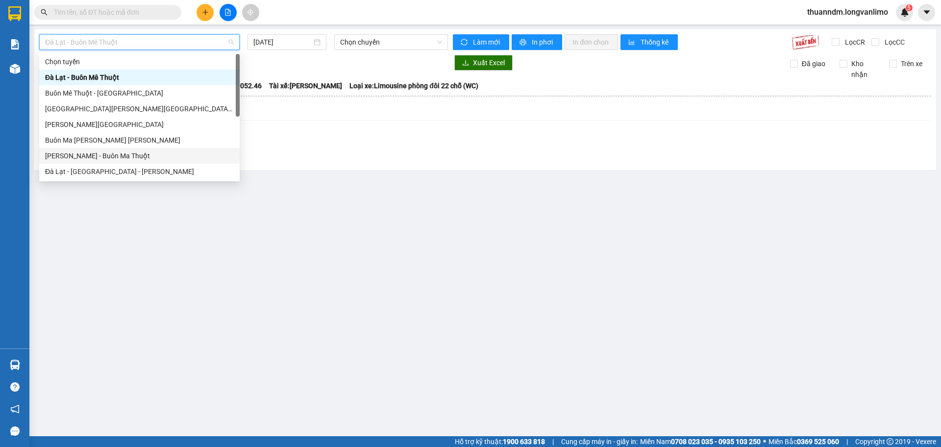
click at [132, 151] on div "[PERSON_NAME] - Buôn Ma Thuột" at bounding box center [139, 155] width 189 height 11
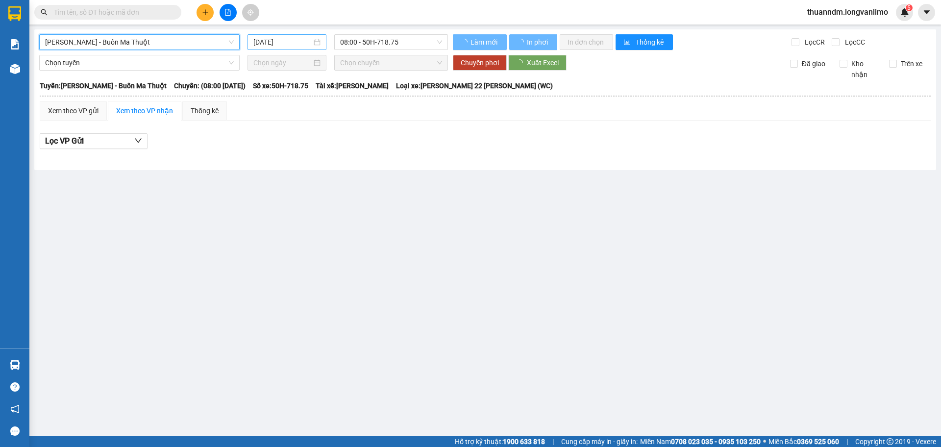
click at [277, 44] on input "[DATE]" at bounding box center [282, 42] width 58 height 11
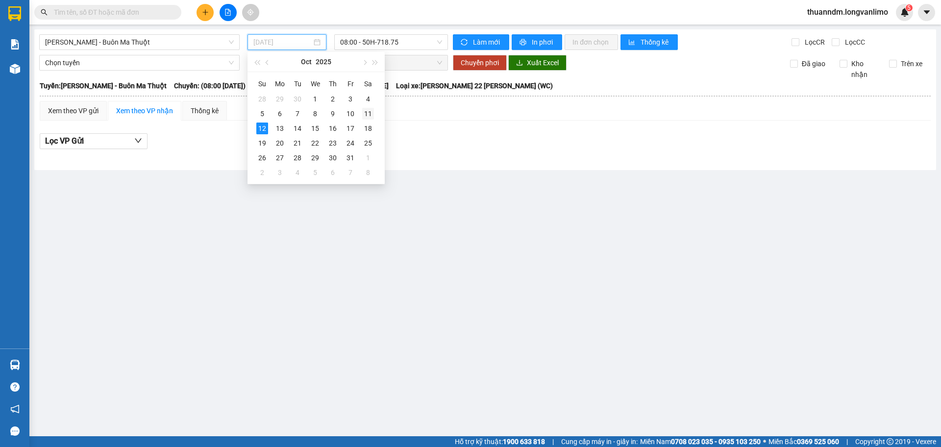
click at [368, 109] on div "11" at bounding box center [368, 114] width 12 height 12
type input "[DATE]"
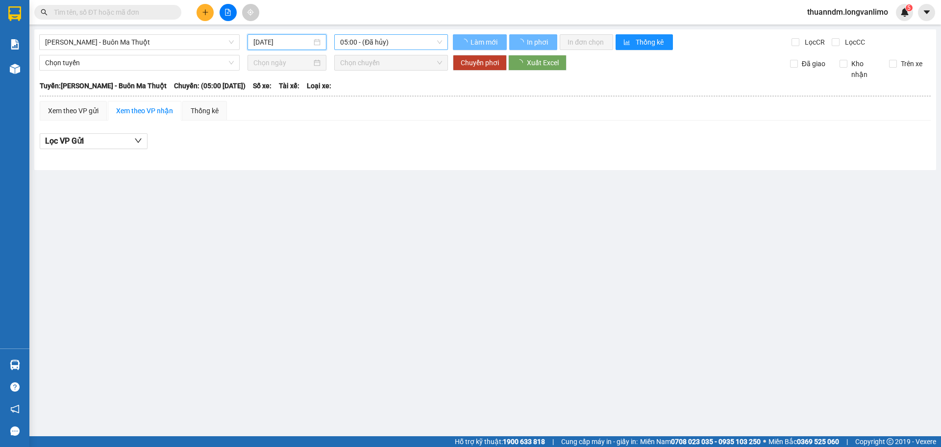
click at [362, 43] on span "05:00 - (Đã hủy)" at bounding box center [391, 42] width 102 height 15
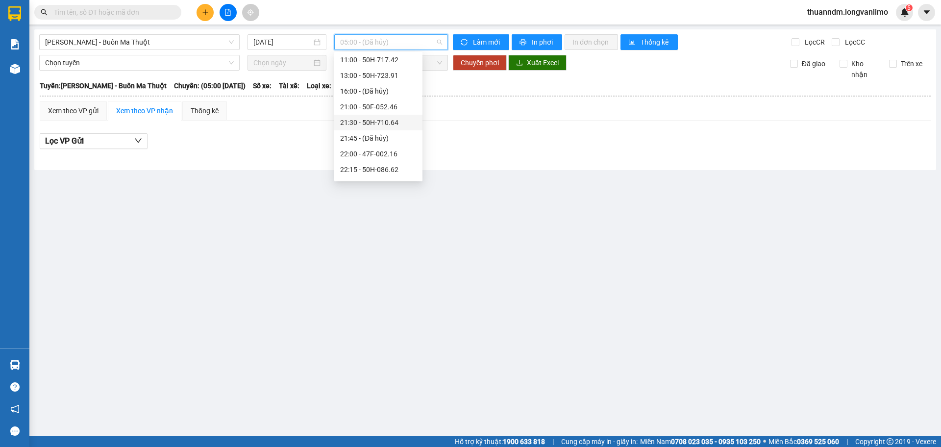
scroll to position [78, 0]
click at [486, 116] on div "Xem theo VP gửi Xem theo VP nhận Thống kê" at bounding box center [485, 111] width 891 height 20
